Goal: Transaction & Acquisition: Book appointment/travel/reservation

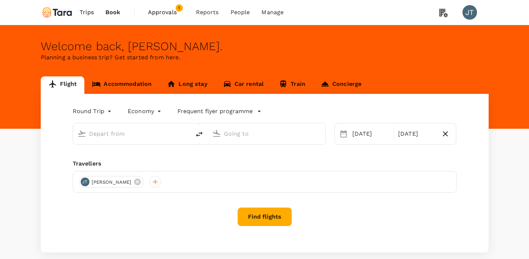
click at [134, 87] on link "Accommodation" at bounding box center [121, 84] width 75 height 17
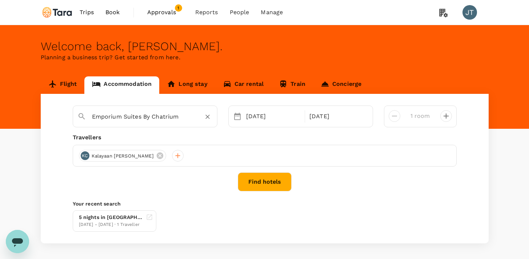
click at [135, 116] on input "Emporium Suites By Chatrium" at bounding box center [142, 116] width 100 height 11
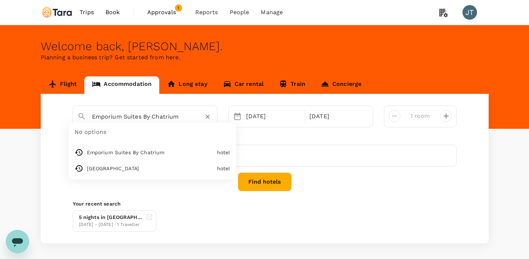
type input "[GEOGRAPHIC_DATA]"
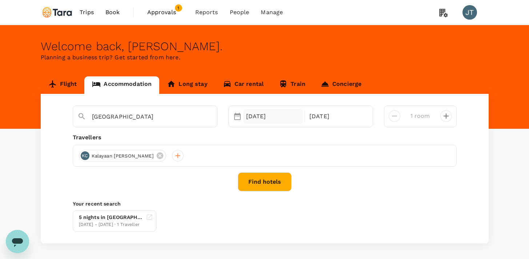
click at [254, 114] on div "[DATE]" at bounding box center [273, 116] width 60 height 15
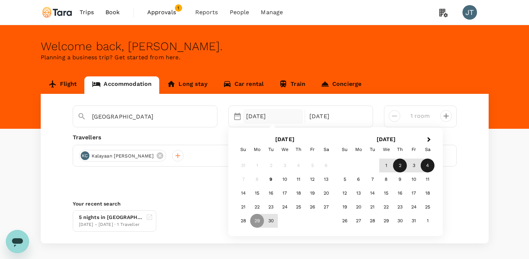
click at [399, 168] on div "2" at bounding box center [400, 166] width 14 height 14
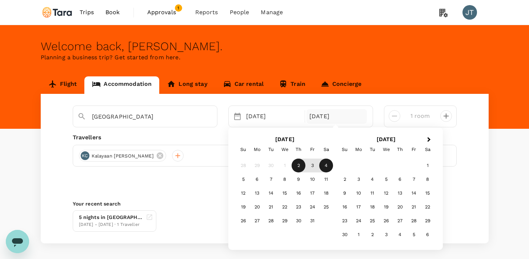
click at [330, 166] on div "4" at bounding box center [326, 166] width 14 height 14
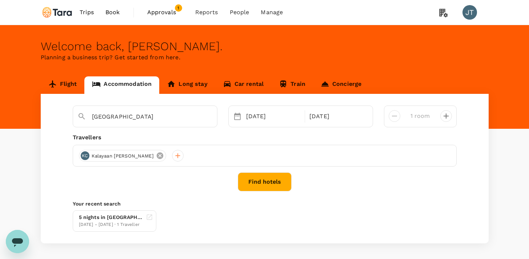
click at [157, 154] on icon at bounding box center [160, 155] width 7 height 7
click at [88, 156] on div at bounding box center [85, 156] width 12 height 12
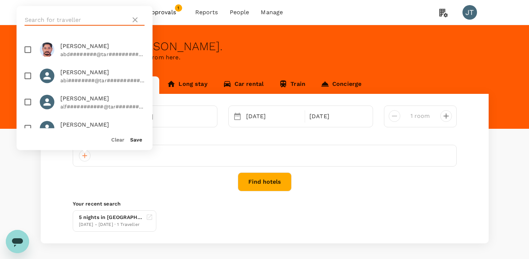
click at [116, 22] on input "text" at bounding box center [76, 20] width 103 height 12
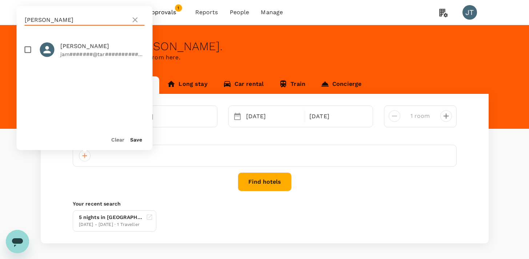
type input "[PERSON_NAME]"
click at [96, 45] on span "[PERSON_NAME]" at bounding box center [102, 46] width 84 height 9
checkbox input "true"
click at [139, 140] on button "Save" at bounding box center [136, 140] width 12 height 6
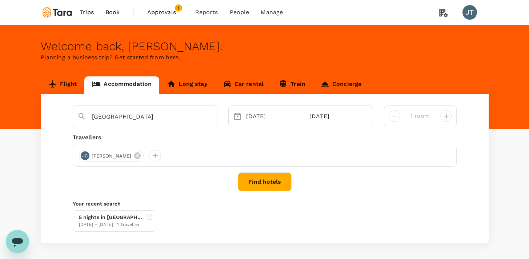
click at [265, 179] on button "Find hotels" at bounding box center [265, 181] width 54 height 19
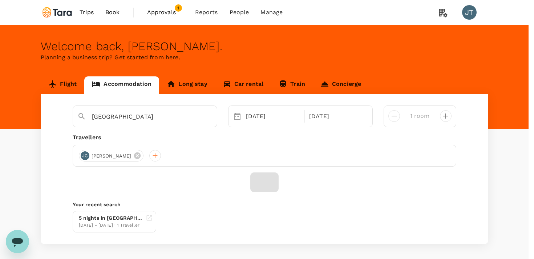
click at [230, 82] on input "All Travel ( [PERSON_NAME], You )" at bounding box center [267, 129] width 534 height 259
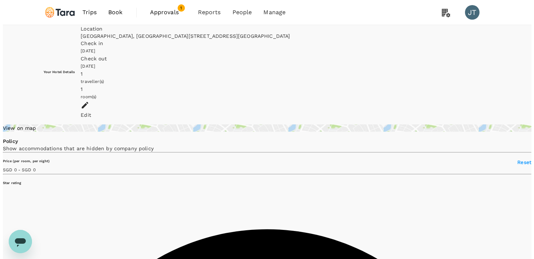
scroll to position [25, 0]
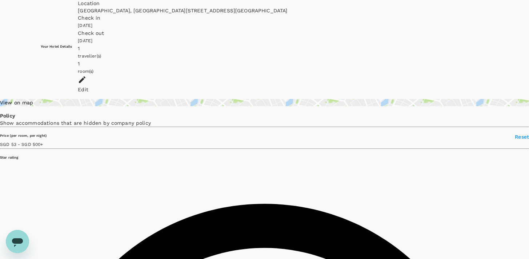
type input "499.29"
type input "53.33"
type input "499.33"
type input "36.33"
type input "499.33"
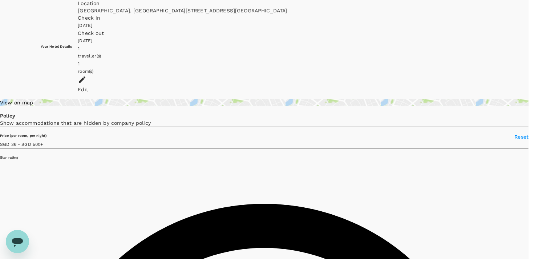
type input "[EMAIL_ADDRESS][DOMAIN_NAME]"
type input "65"
type input "98758011"
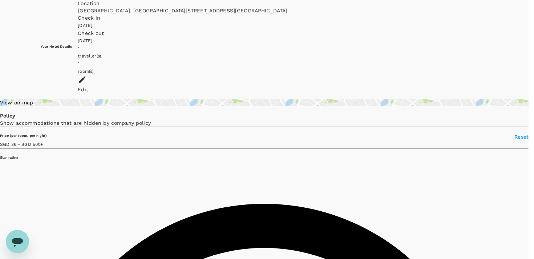
scroll to position [78, 0]
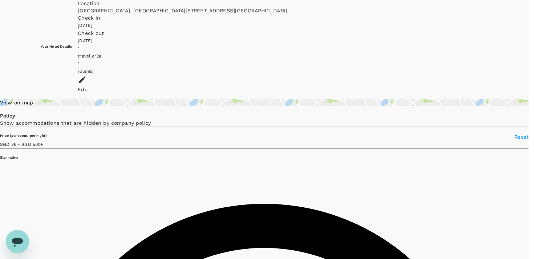
scroll to position [121, 0]
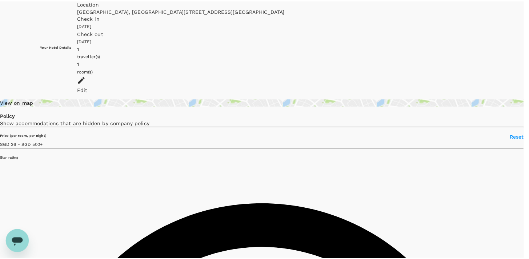
scroll to position [204, 0]
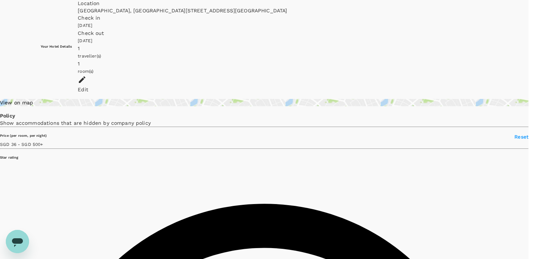
type textarea "Please help to book 1 room for [PERSON_NAME]."
